Goal: Information Seeking & Learning: Find specific fact

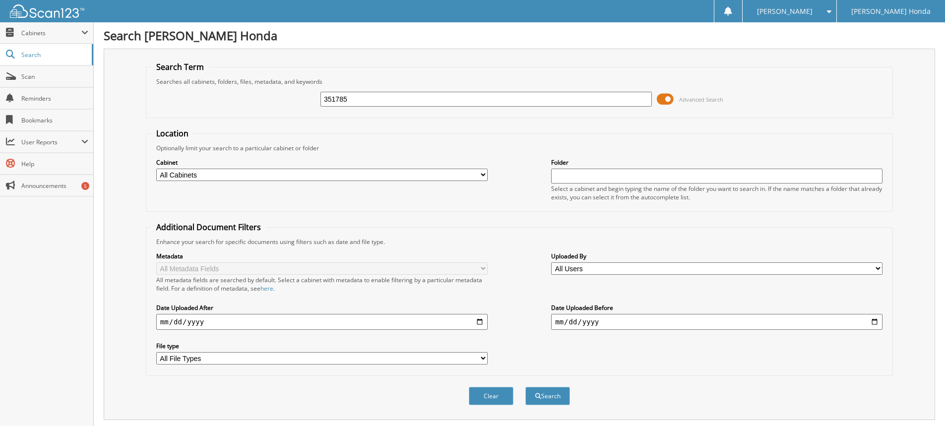
click at [436, 101] on input "351785" at bounding box center [485, 99] width 331 height 15
type input "3"
type input "73423a"
click at [525, 387] on button "Search" at bounding box center [547, 396] width 45 height 18
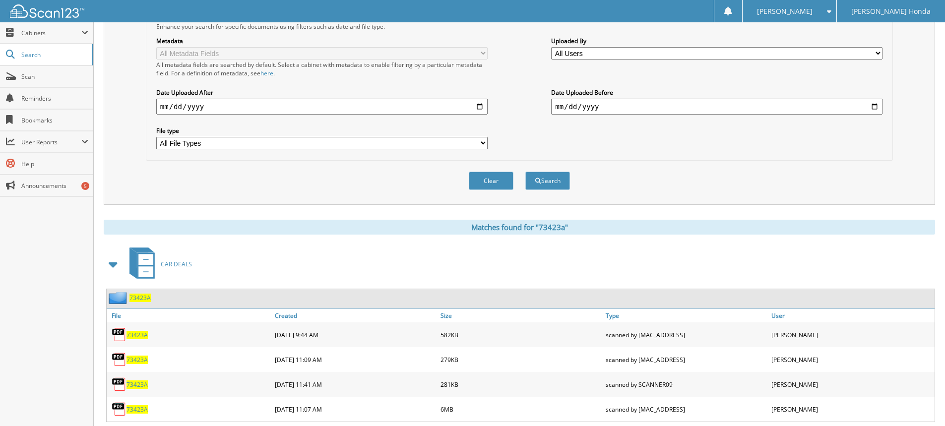
scroll to position [306, 0]
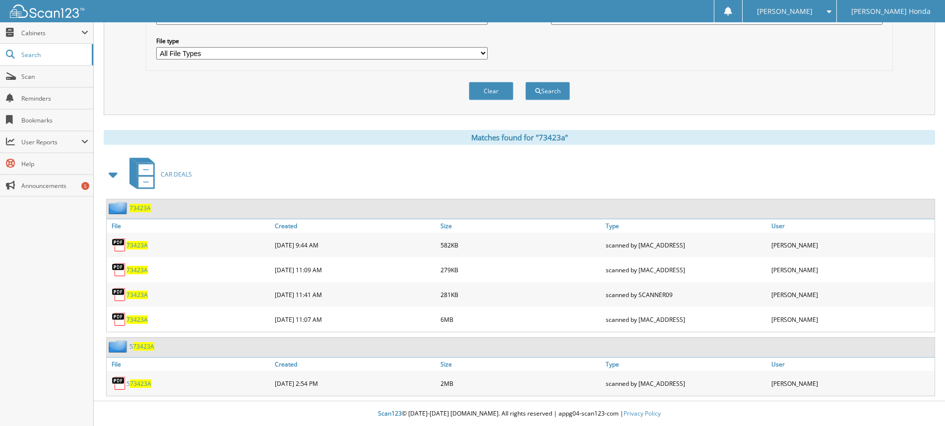
click at [133, 322] on span "73423A" at bounding box center [136, 319] width 21 height 8
click at [141, 273] on span "73423A" at bounding box center [136, 270] width 21 height 8
click at [142, 295] on span "73423A" at bounding box center [136, 295] width 21 height 8
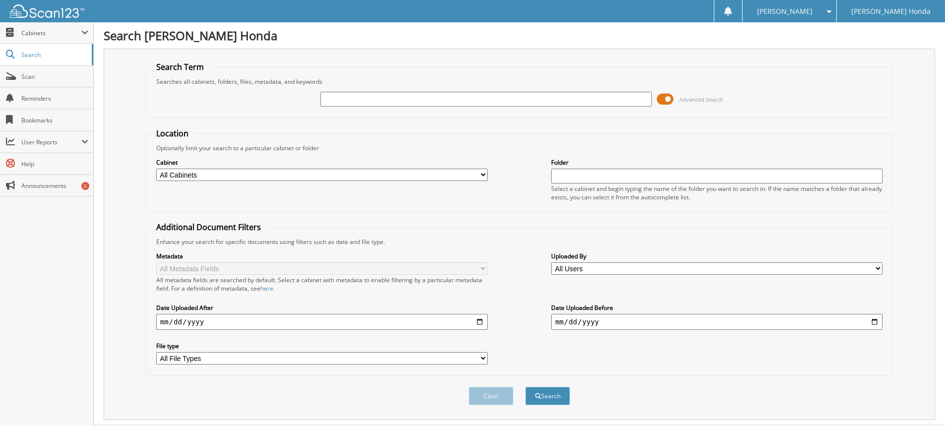
click at [382, 102] on input "text" at bounding box center [485, 99] width 331 height 15
type input "73423A"
click at [525, 387] on button "Search" at bounding box center [547, 396] width 45 height 18
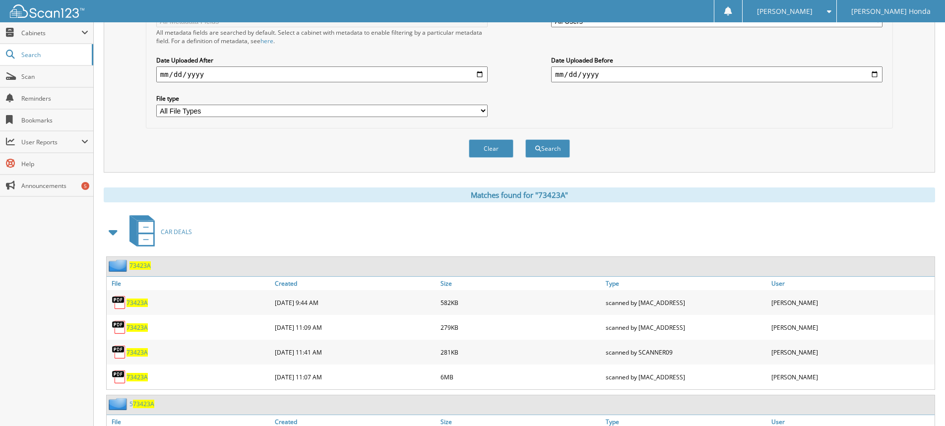
scroll to position [306, 0]
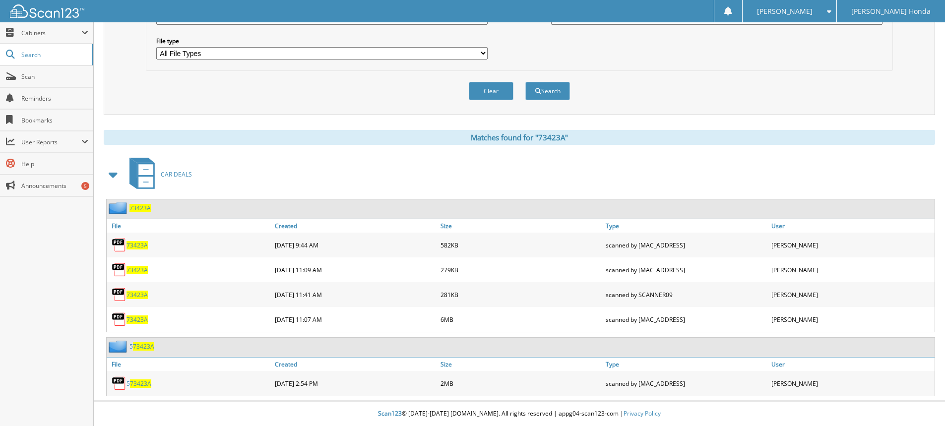
click at [138, 296] on span "73423A" at bounding box center [136, 295] width 21 height 8
click at [132, 322] on span "73423A" at bounding box center [136, 319] width 21 height 8
click at [129, 317] on span "73423A" at bounding box center [136, 319] width 21 height 8
click at [143, 387] on span "73423A" at bounding box center [140, 383] width 21 height 8
click at [135, 319] on span "73423A" at bounding box center [136, 319] width 21 height 8
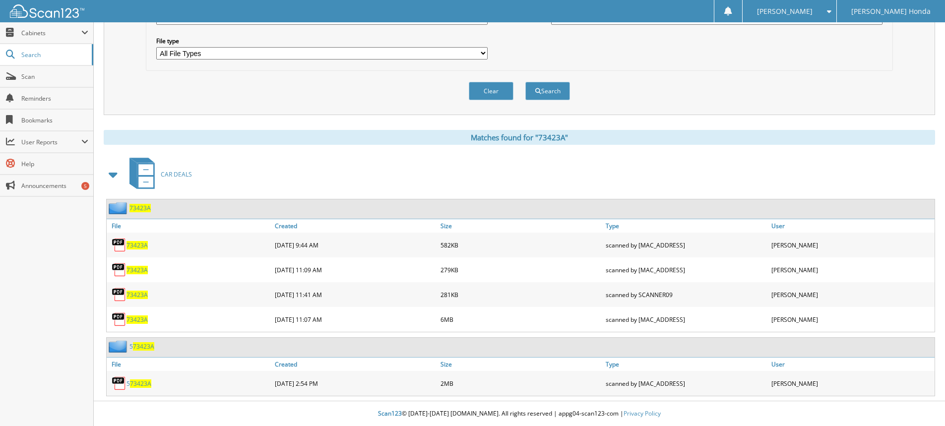
click at [141, 297] on span "73423A" at bounding box center [136, 295] width 21 height 8
click at [133, 272] on span "73423A" at bounding box center [136, 270] width 21 height 8
click at [137, 245] on span "73423A" at bounding box center [136, 245] width 21 height 8
click at [133, 270] on span "73423A" at bounding box center [136, 270] width 21 height 8
click at [136, 244] on span "73423A" at bounding box center [136, 245] width 21 height 8
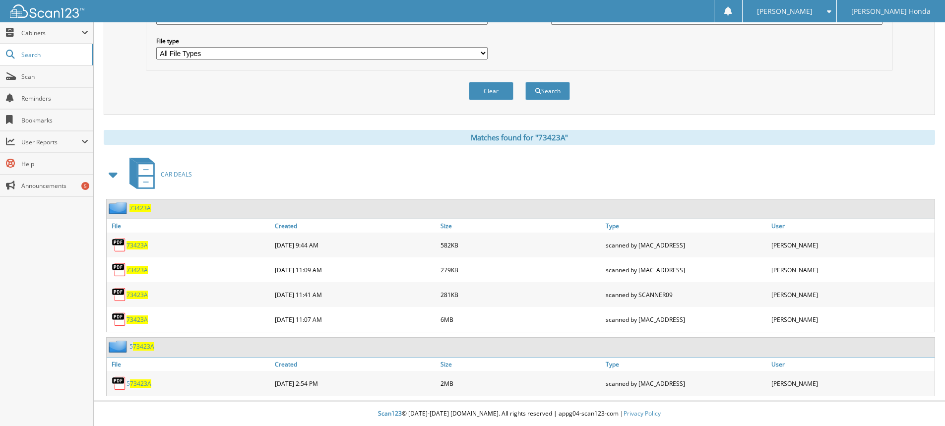
click at [136, 267] on span "73423A" at bounding box center [136, 270] width 21 height 8
click at [136, 246] on span "73423A" at bounding box center [136, 245] width 21 height 8
